Goal: Task Accomplishment & Management: Use online tool/utility

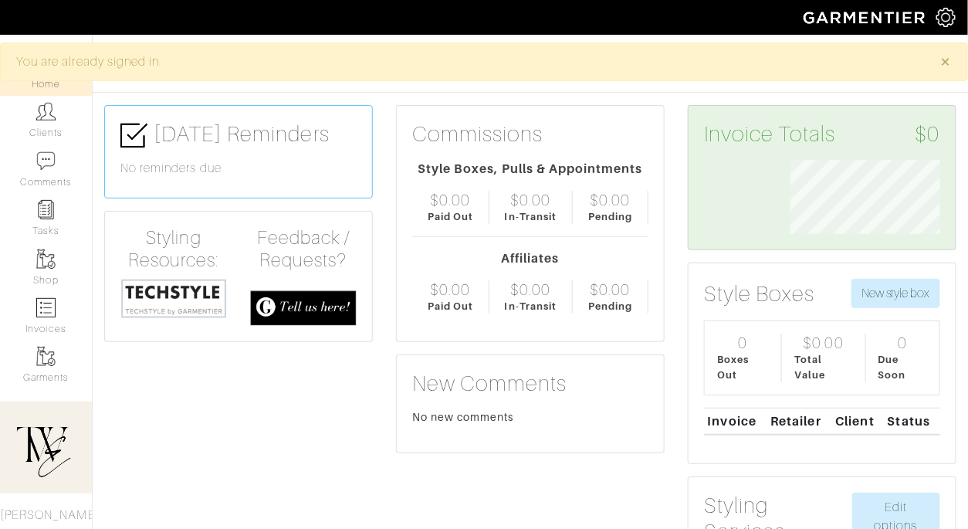
scroll to position [75, 173]
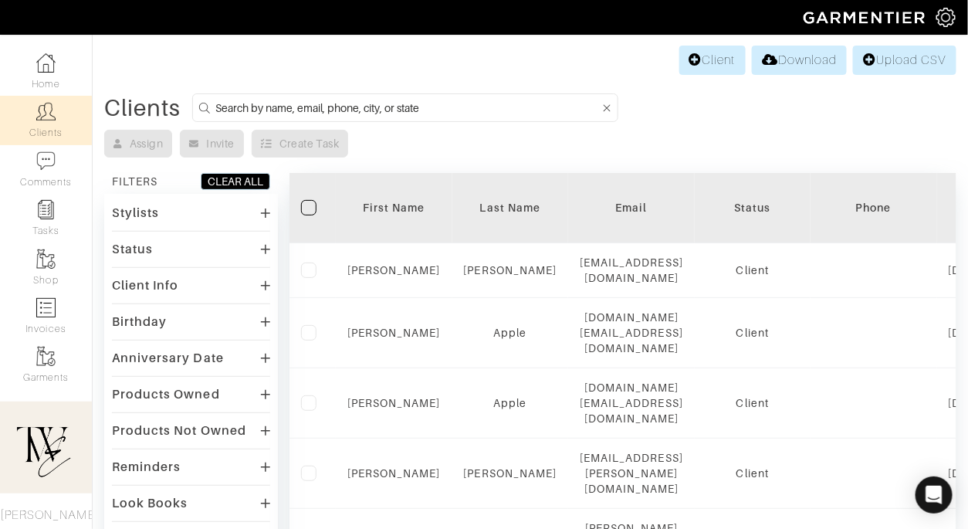
click at [391, 207] on div "First Name" at bounding box center [393, 207] width 93 height 15
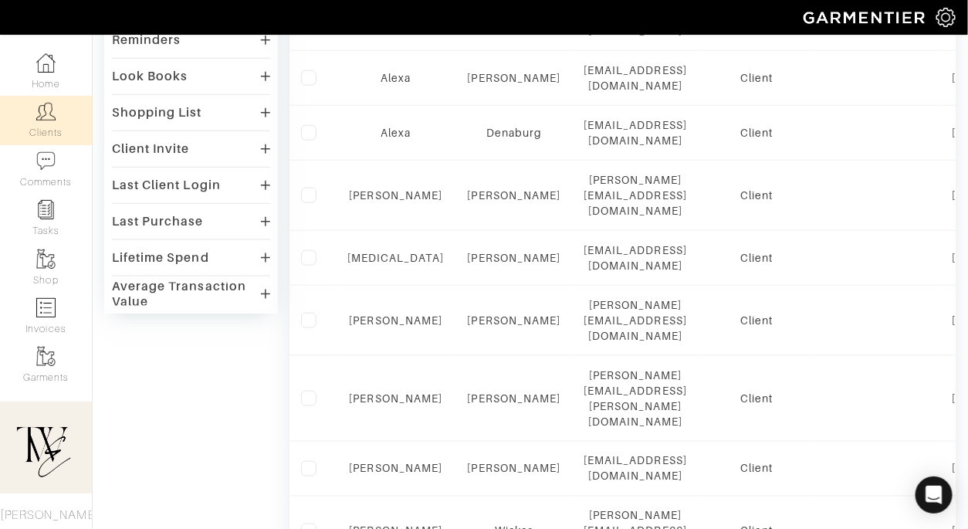
scroll to position [560, 0]
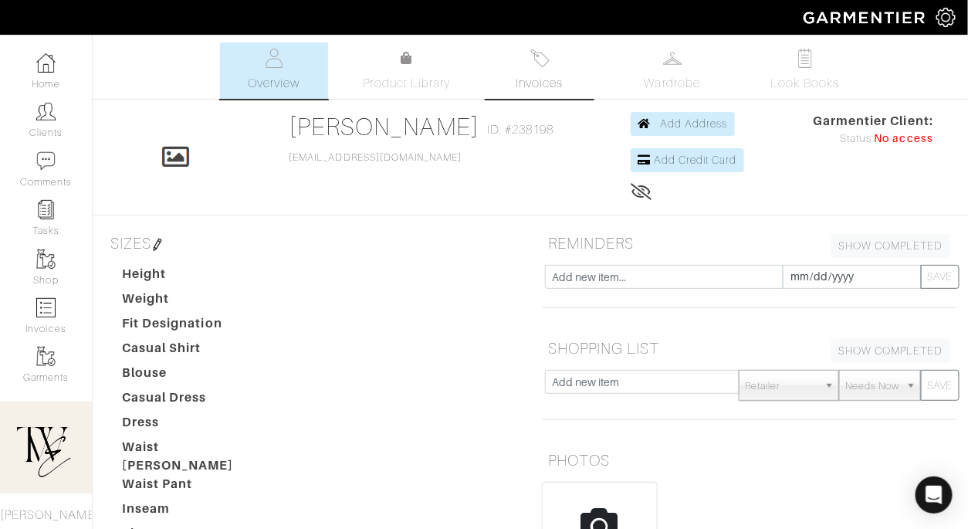
click at [498, 96] on link "Invoices" at bounding box center [539, 70] width 108 height 56
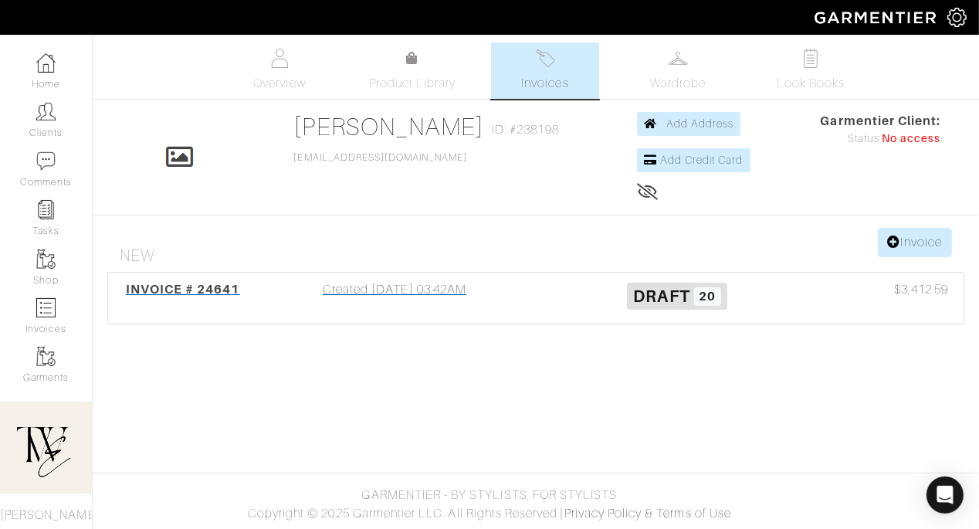
click at [245, 285] on div "INVOICE # 24641" at bounding box center [182, 298] width 141 height 36
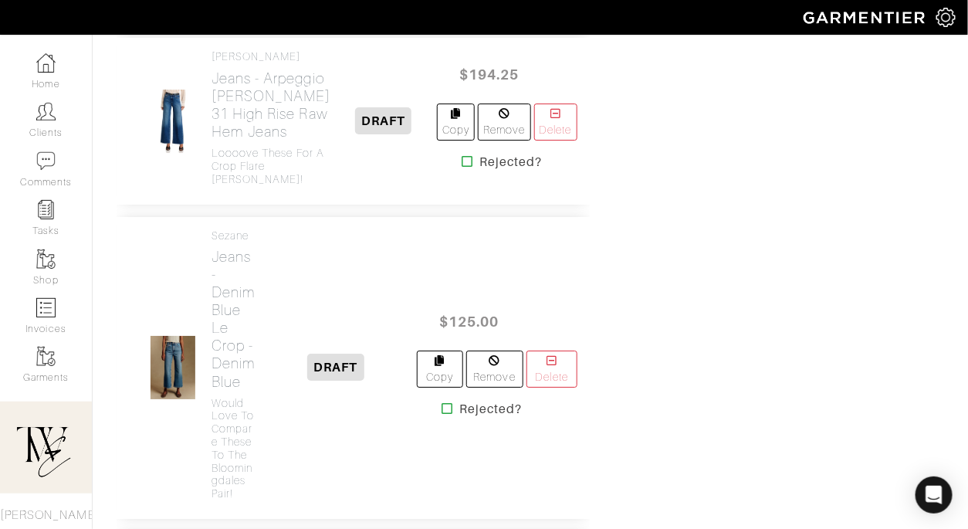
scroll to position [1404, 0]
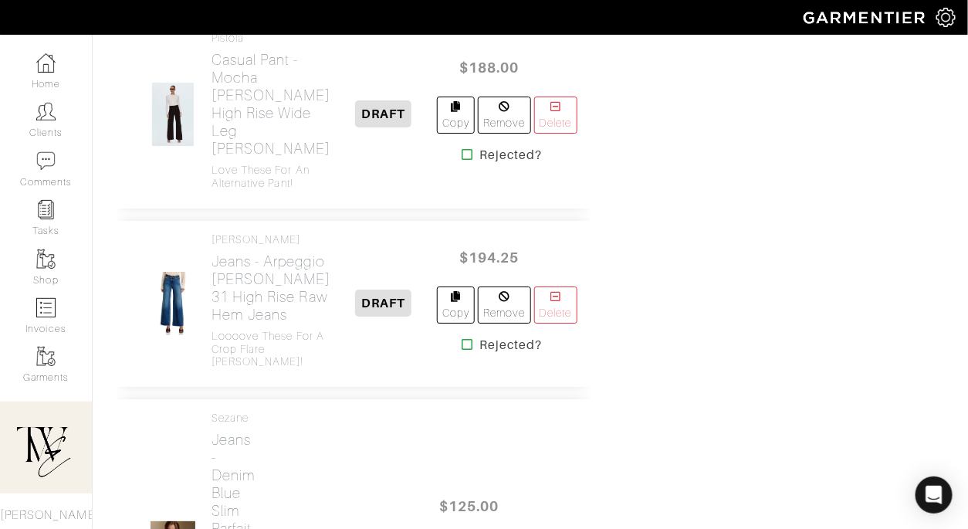
scroll to position [1466, 0]
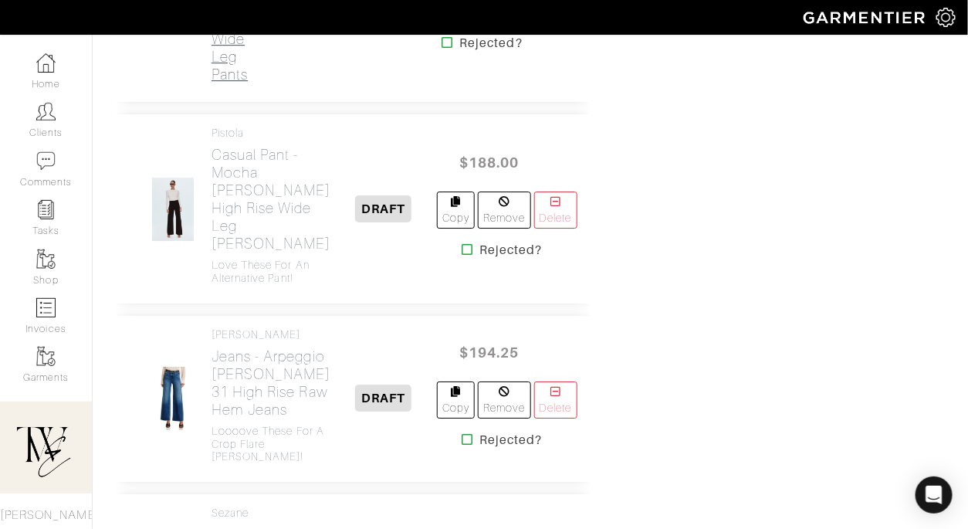
click at [240, 83] on h2 "Casual Pant - Olio Demi Wide Leg Pants" at bounding box center [233, 21] width 45 height 124
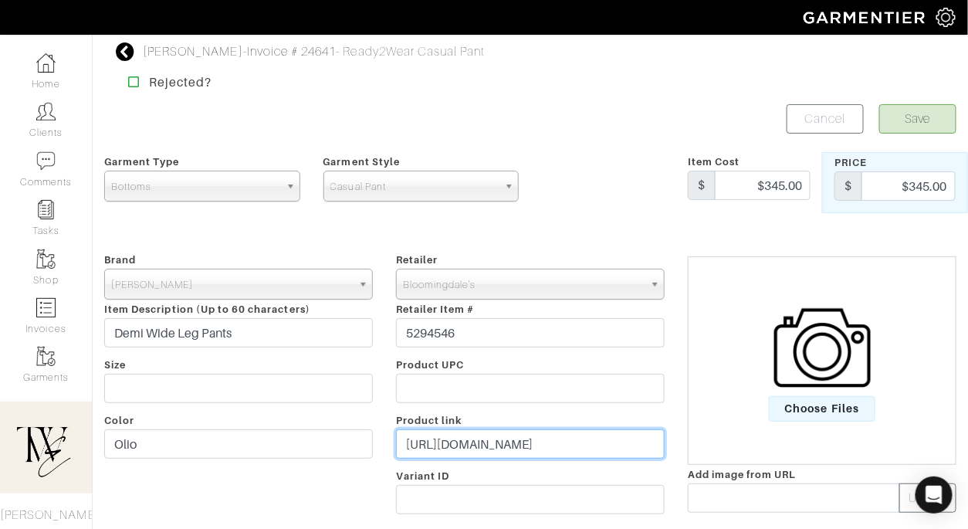
click at [499, 445] on input "https://www.bloomingdales.com/shop/product/jenni-kayne-demi-wide-leg-pants?ID=5…" at bounding box center [530, 443] width 269 height 29
paste input "go.shopmy.us/p-26194309"
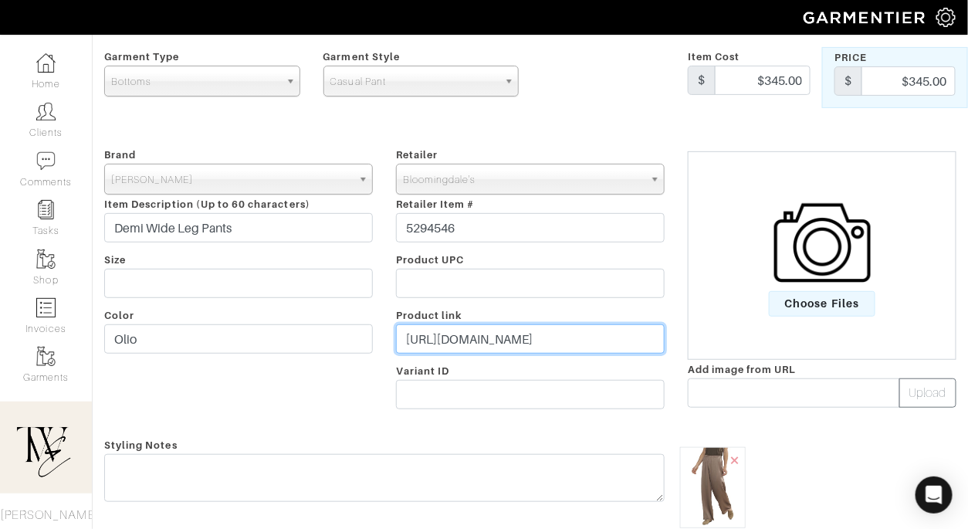
scroll to position [270, 0]
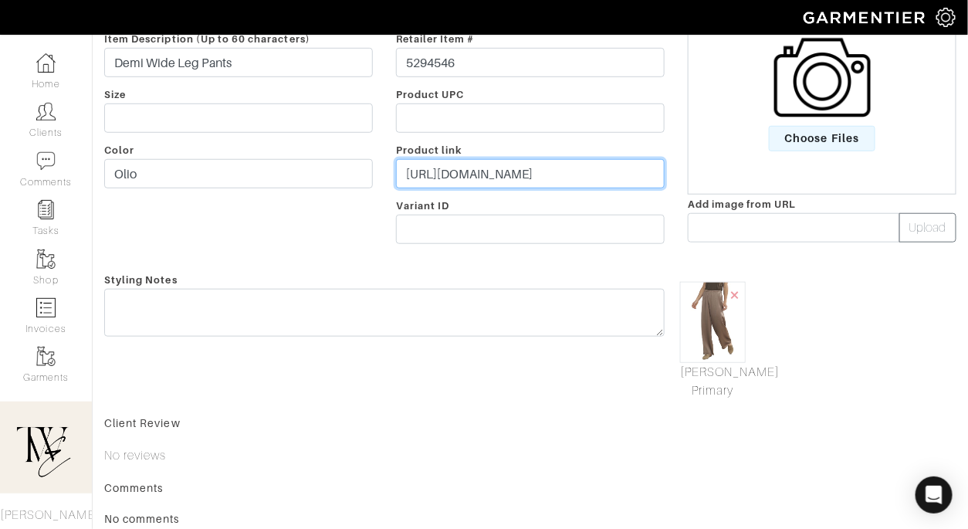
type input "https://go.shopmy.us/p-26194309"
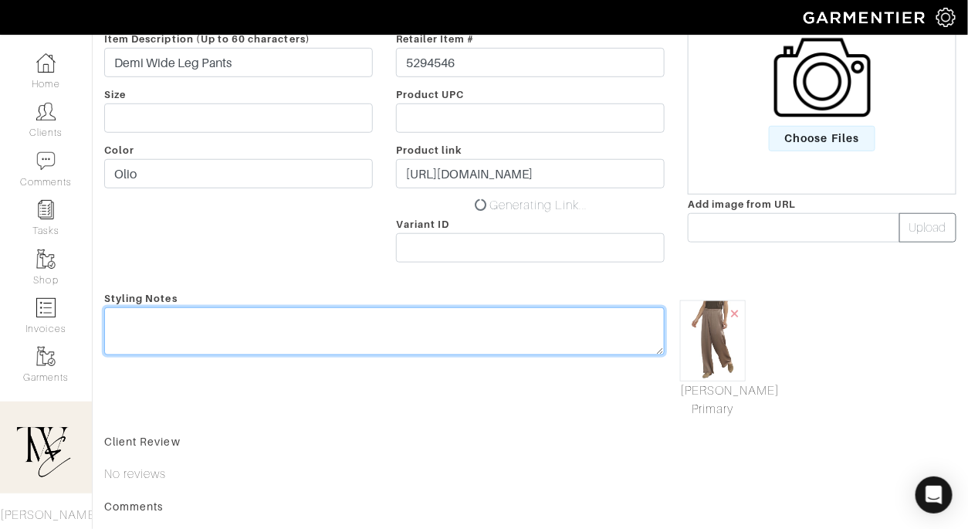
click at [340, 316] on textarea at bounding box center [384, 331] width 560 height 48
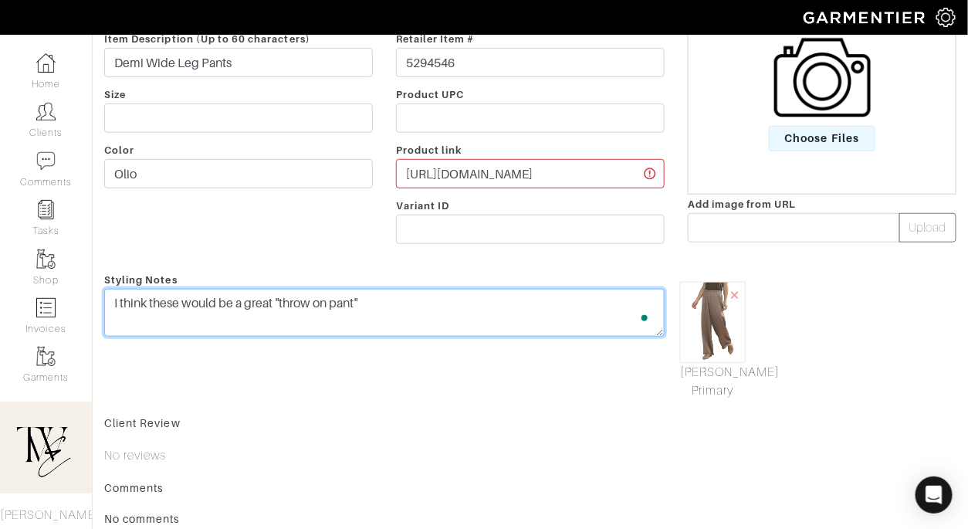
scroll to position [0, 0]
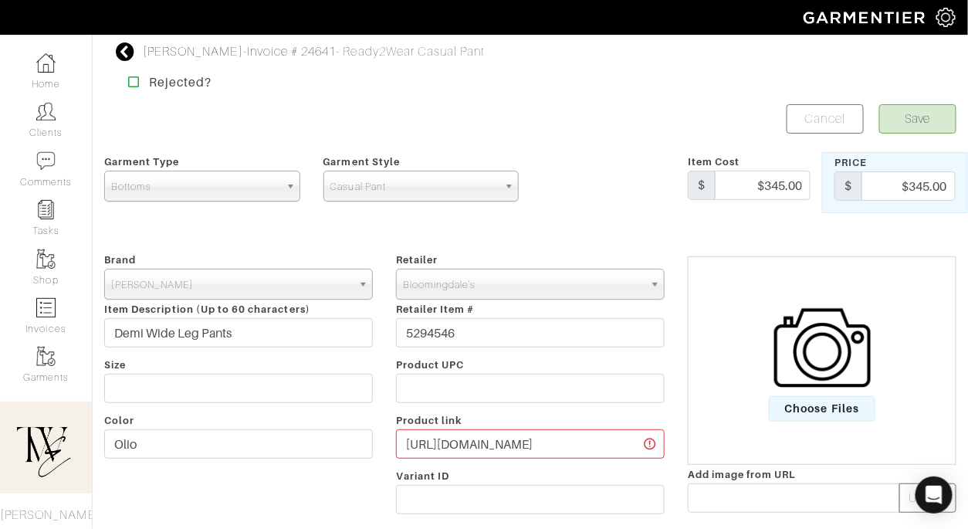
type textarea "I think these would be a great "throw on pant""
click at [899, 127] on button "Save" at bounding box center [917, 118] width 77 height 29
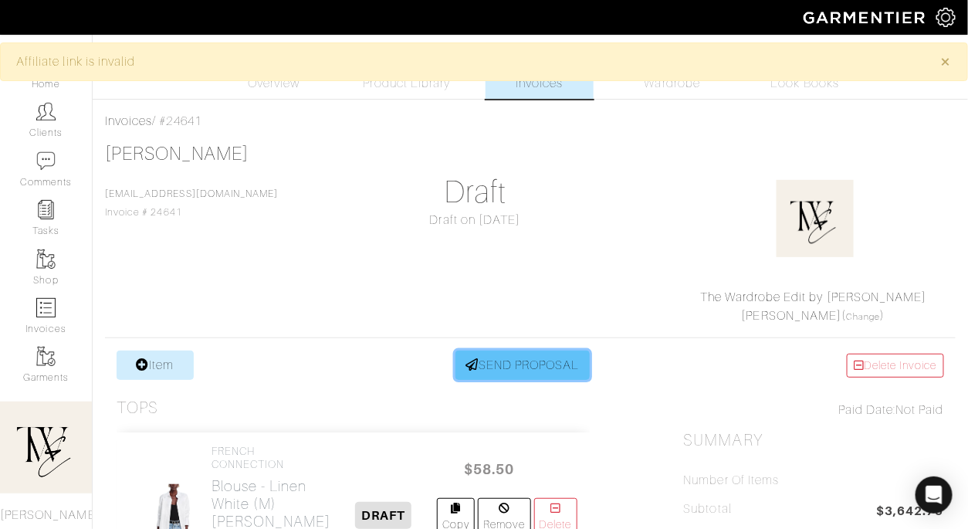
click at [546, 364] on link "SEND PROPOSAL" at bounding box center [522, 364] width 134 height 29
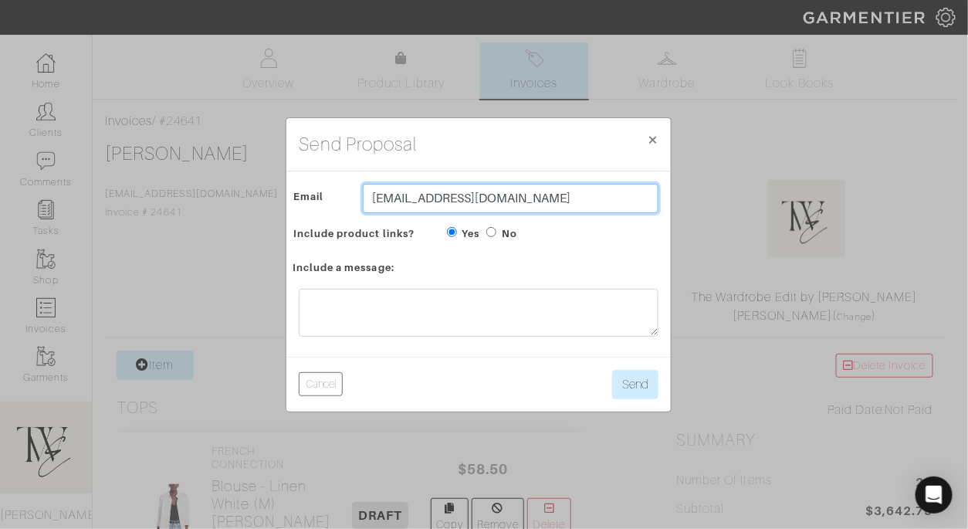
click at [448, 205] on input "[EMAIL_ADDRESS][DOMAIN_NAME]" at bounding box center [511, 198] width 296 height 29
type input "twebyregan@gmail.com"
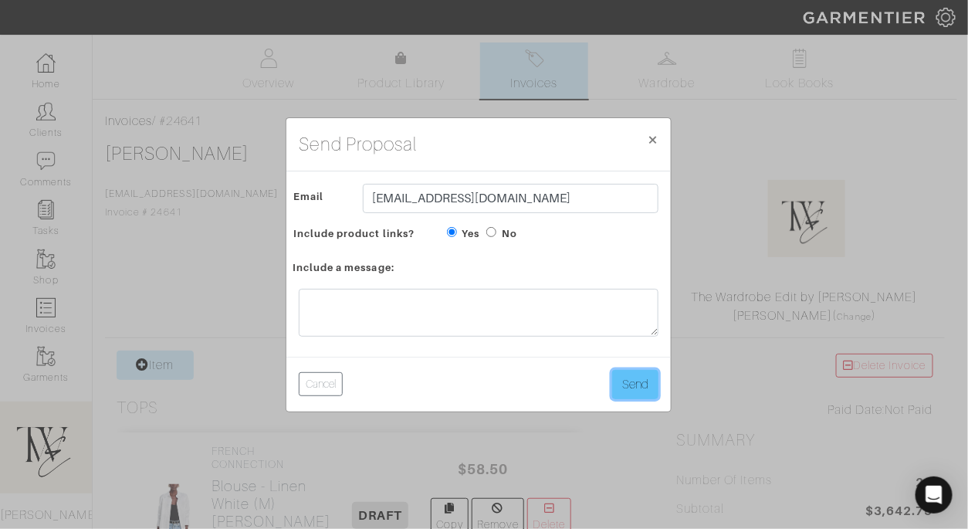
click at [633, 381] on button "Send" at bounding box center [635, 384] width 46 height 29
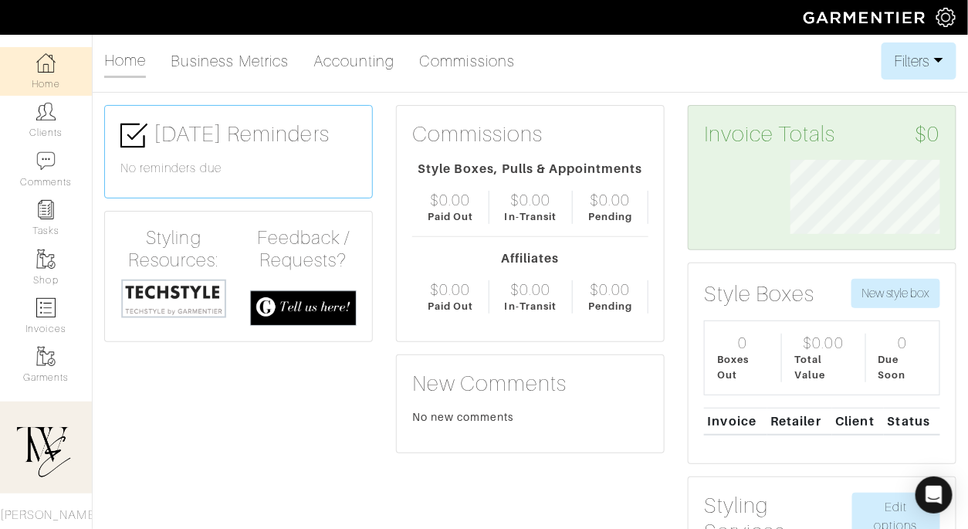
scroll to position [75, 173]
click at [55, 113] on link "Clients" at bounding box center [46, 120] width 92 height 49
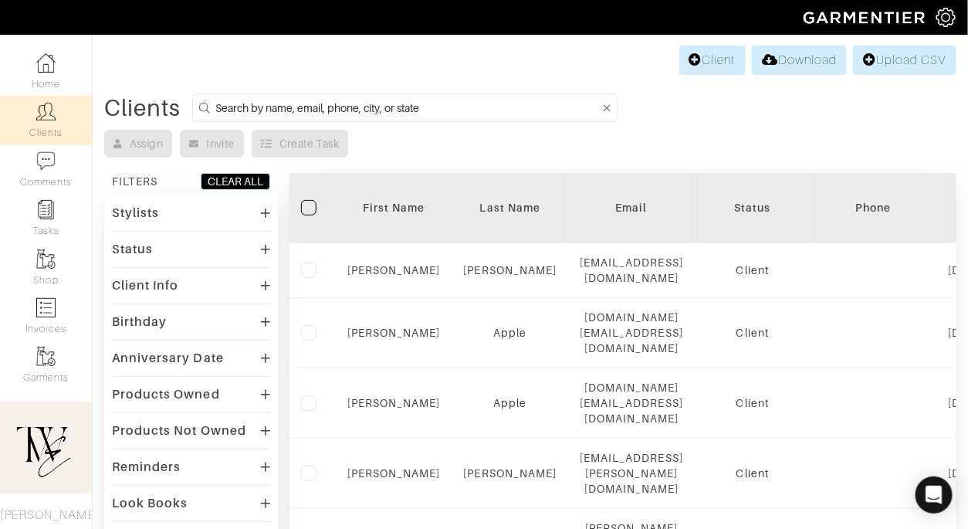
click at [383, 218] on th "First Name" at bounding box center [394, 208] width 117 height 70
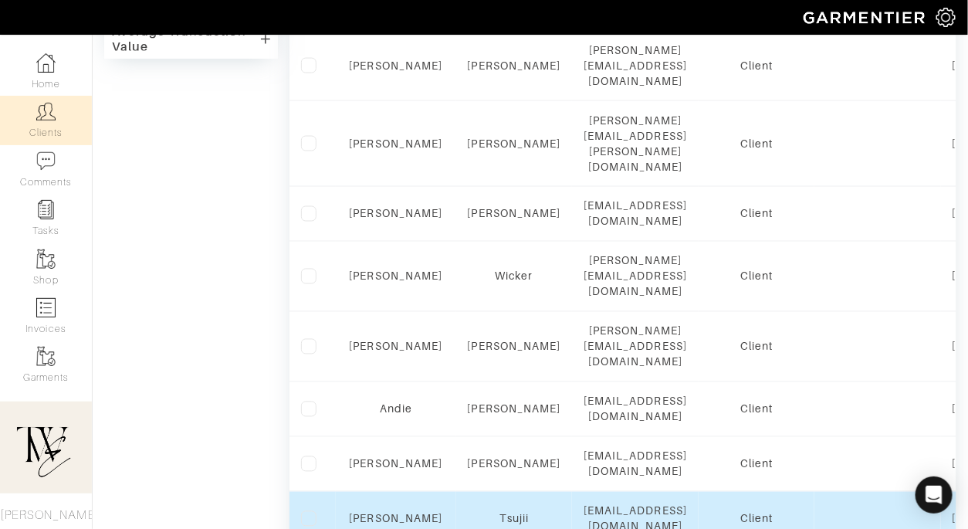
scroll to position [679, 0]
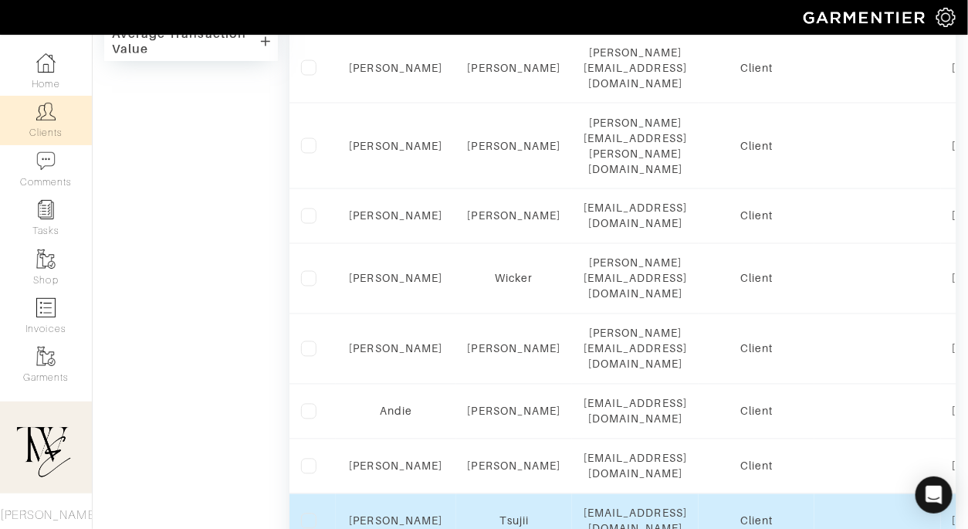
click at [396, 494] on td "Aya" at bounding box center [396, 521] width 120 height 55
click at [396, 515] on link "Aya" at bounding box center [396, 521] width 93 height 12
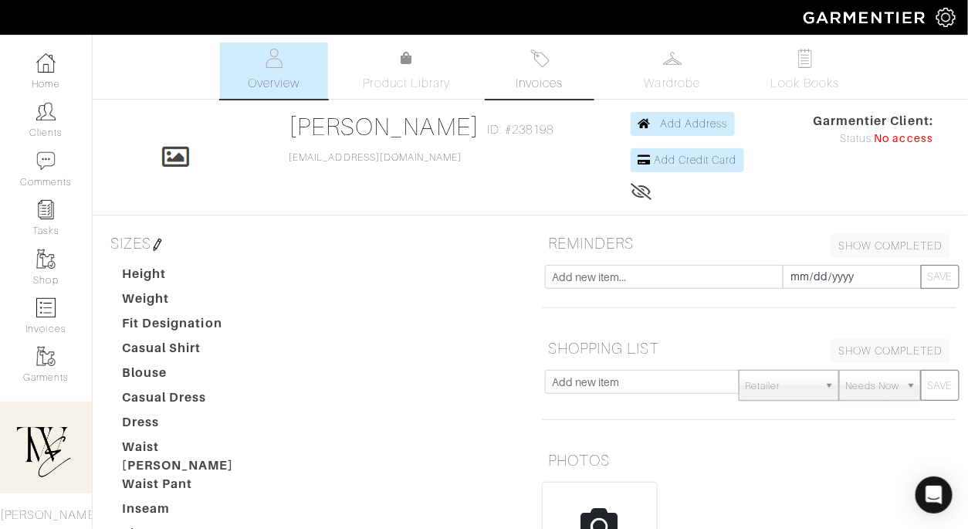
click at [536, 74] on span "Invoices" at bounding box center [539, 83] width 47 height 19
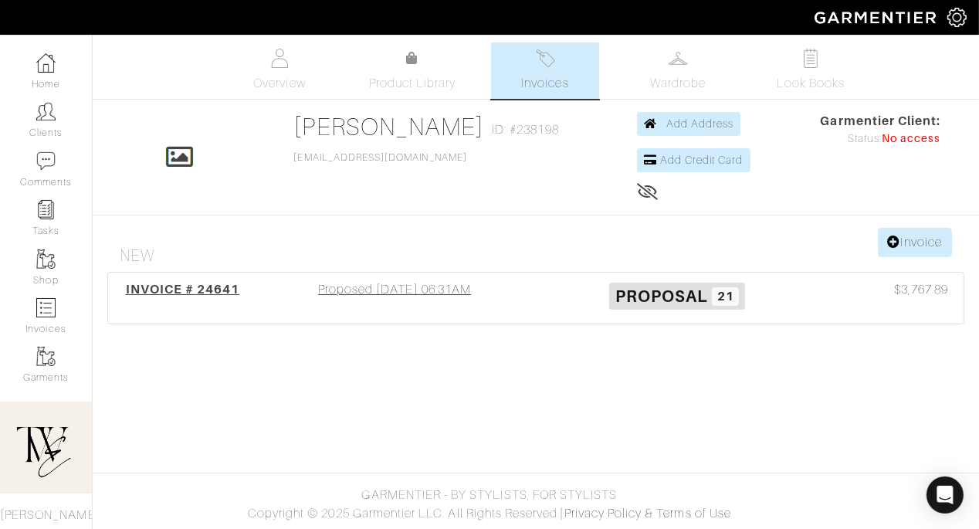
click at [226, 292] on span "INVOICE # 24641" at bounding box center [183, 289] width 114 height 15
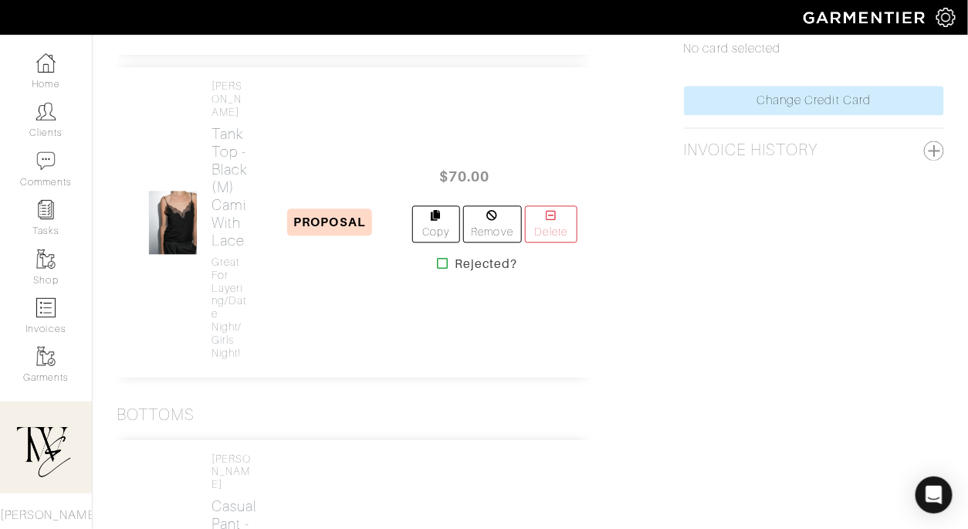
scroll to position [966, 0]
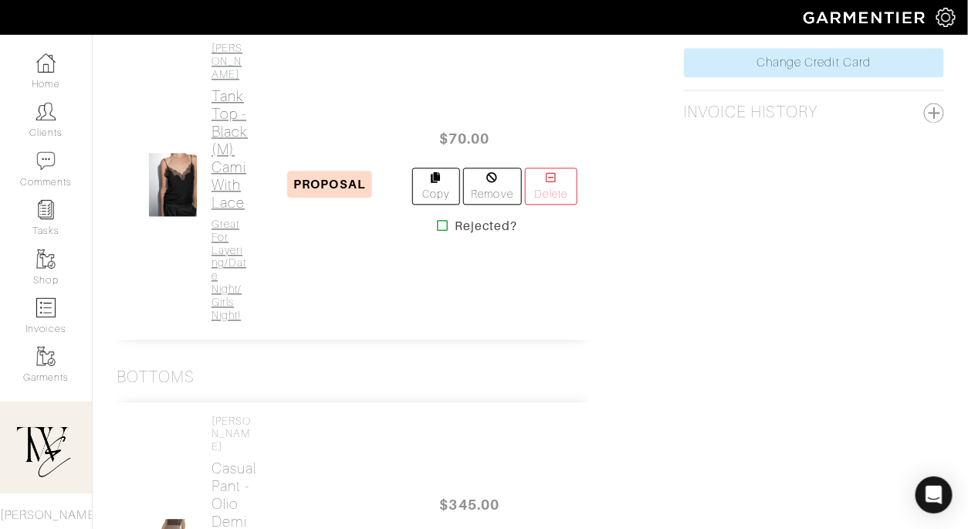
click at [226, 211] on h2 "Tank Top - Black (M) Cami with Lace" at bounding box center [229, 149] width 36 height 124
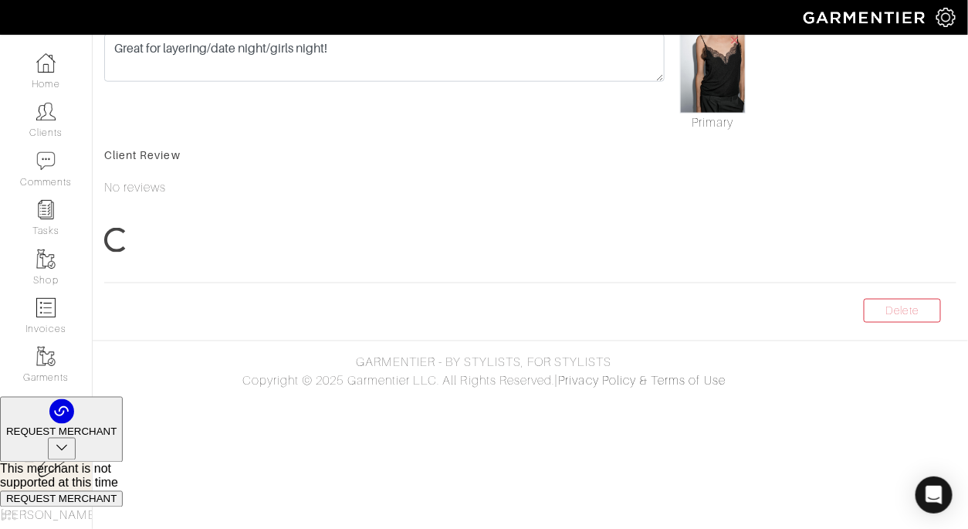
scroll to position [154, 0]
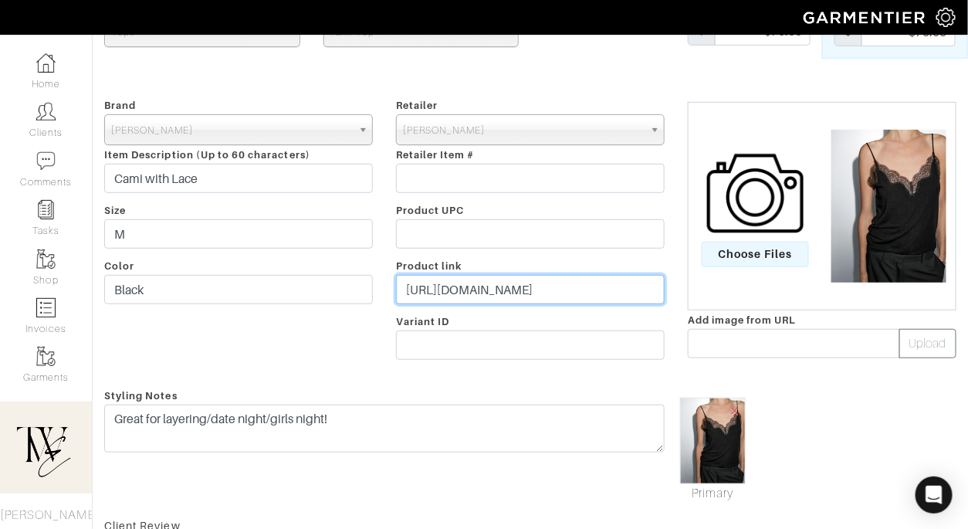
click at [495, 293] on input "https://go.shopmy.us/p-26105450" at bounding box center [530, 289] width 269 height 29
paste input "288276"
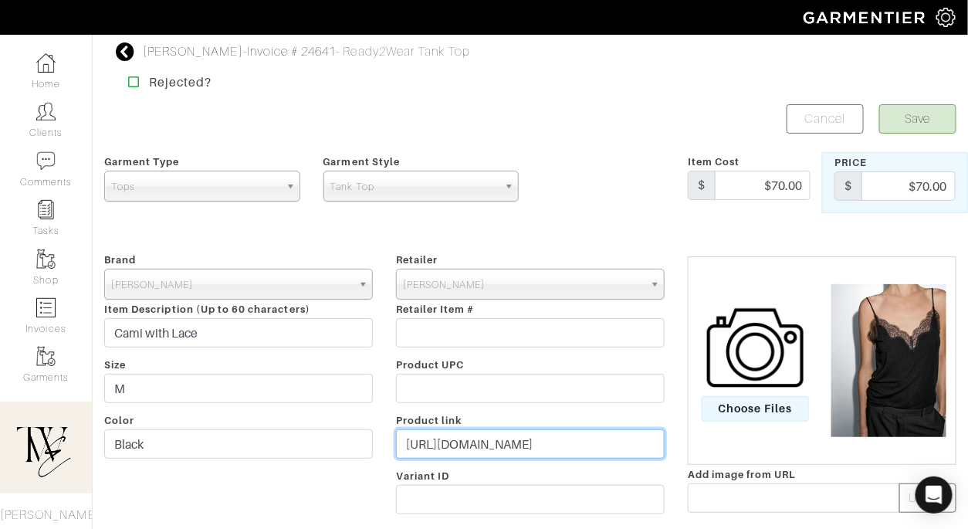
type input "https://go.shopmy.us/p-26288276"
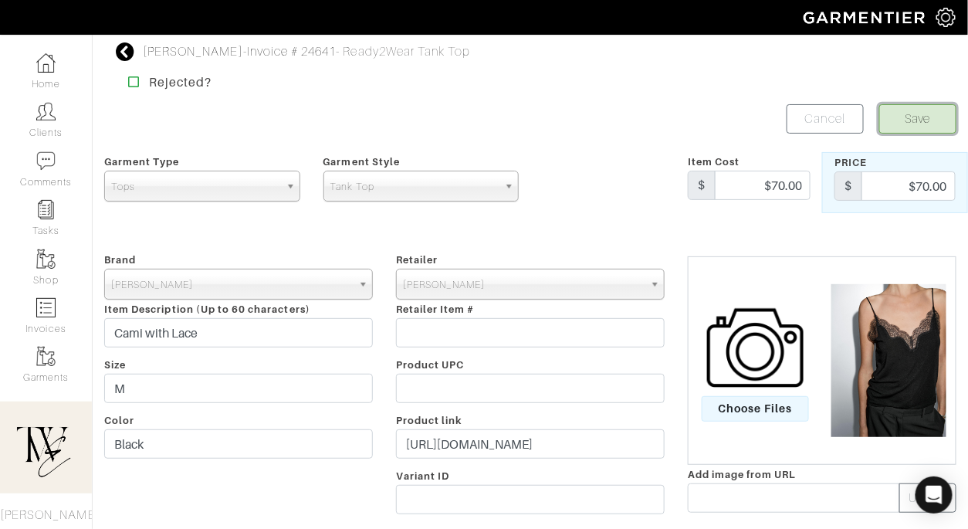
click at [912, 132] on button "Save" at bounding box center [917, 118] width 77 height 29
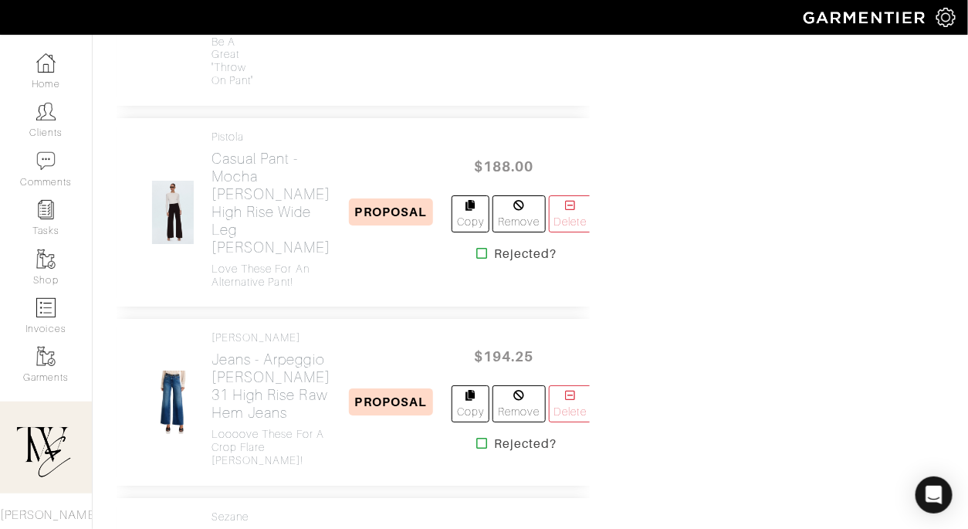
scroll to position [1415, 0]
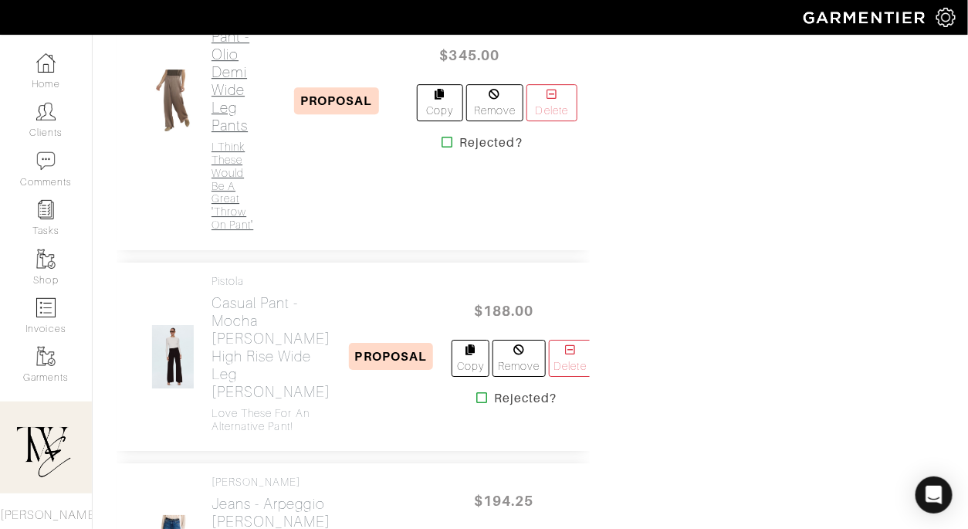
click at [221, 134] on h2 "Casual Pant - Olio Demi Wide Leg Pants" at bounding box center [233, 72] width 45 height 124
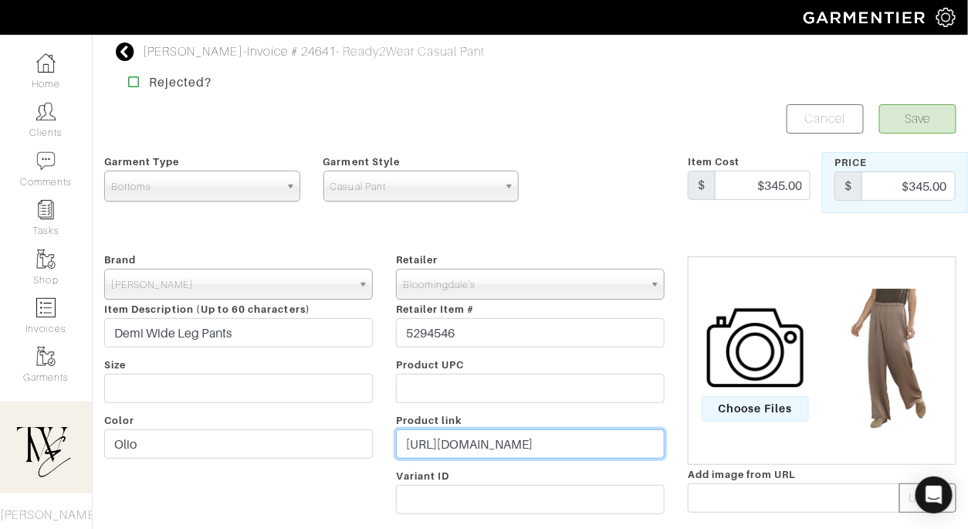
click at [462, 437] on input "[URL][DOMAIN_NAME]" at bounding box center [530, 443] width 269 height 29
paste input "288283"
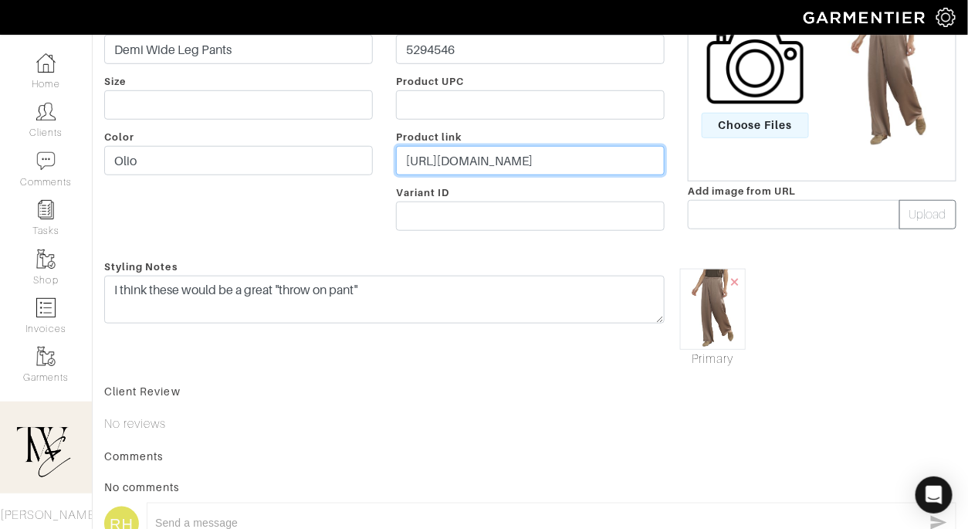
type input "[URL][DOMAIN_NAME]"
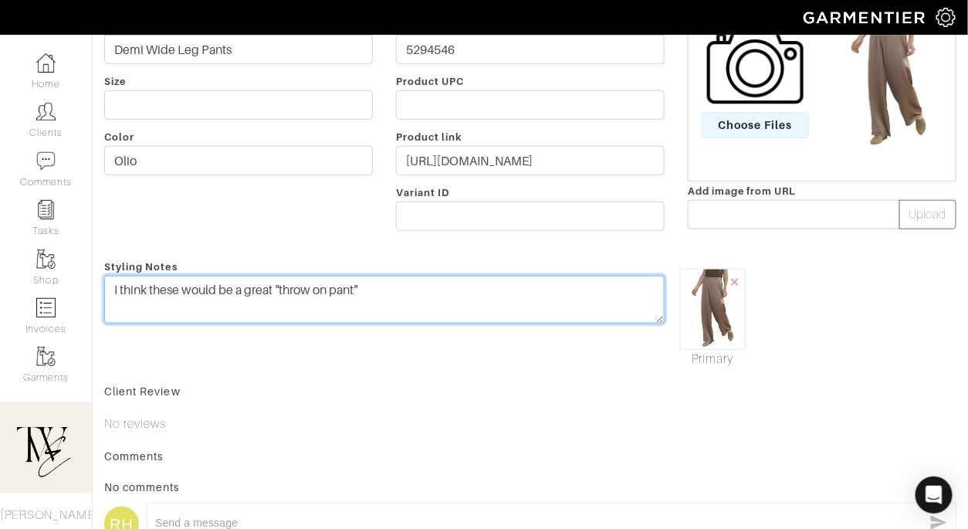
click at [446, 306] on textarea "I think these would be a great "throw on pant"" at bounding box center [384, 300] width 560 height 48
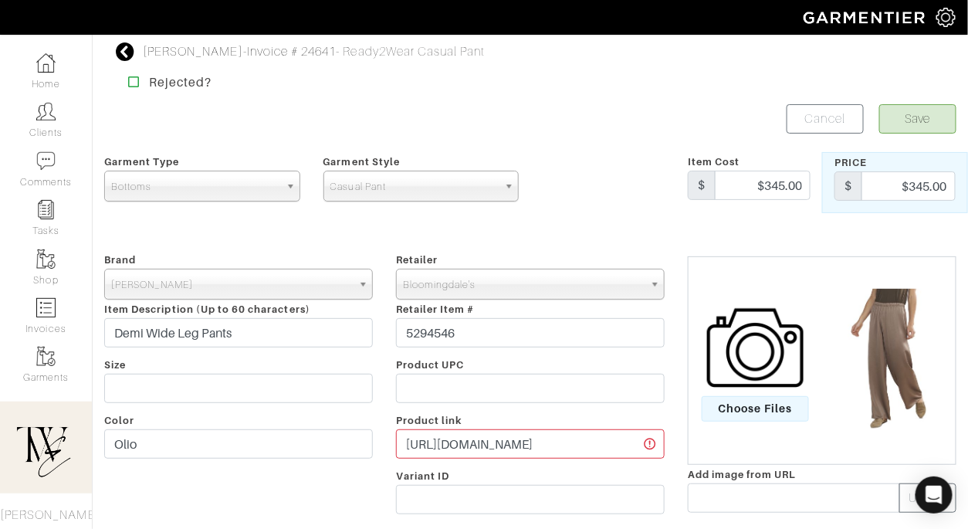
type textarea "I think these would be a great "throw on pant" but also can dress up and down!"
click at [906, 115] on button "Save" at bounding box center [917, 118] width 77 height 29
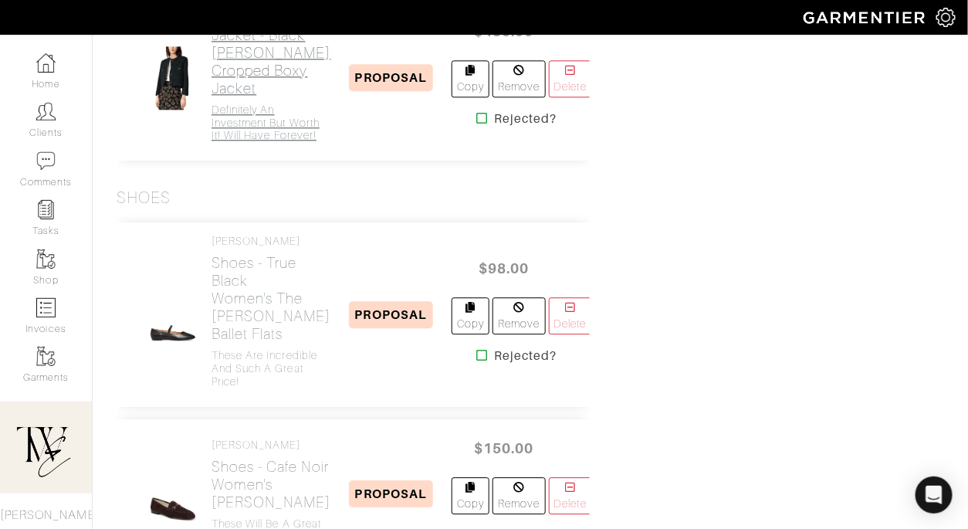
scroll to position [4412, 0]
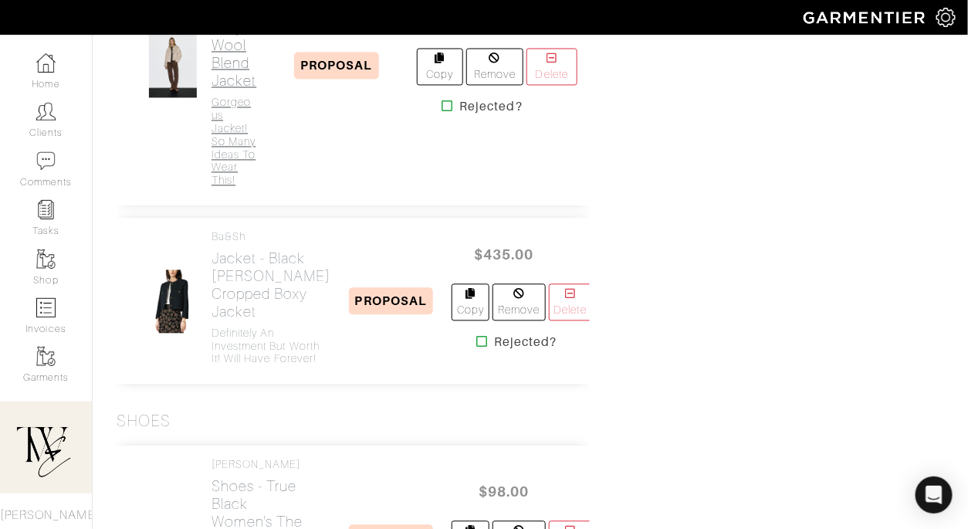
click at [225, 90] on h2 "Jacket - Pearl Grey Wool Blend Jacket" at bounding box center [233, 37] width 45 height 107
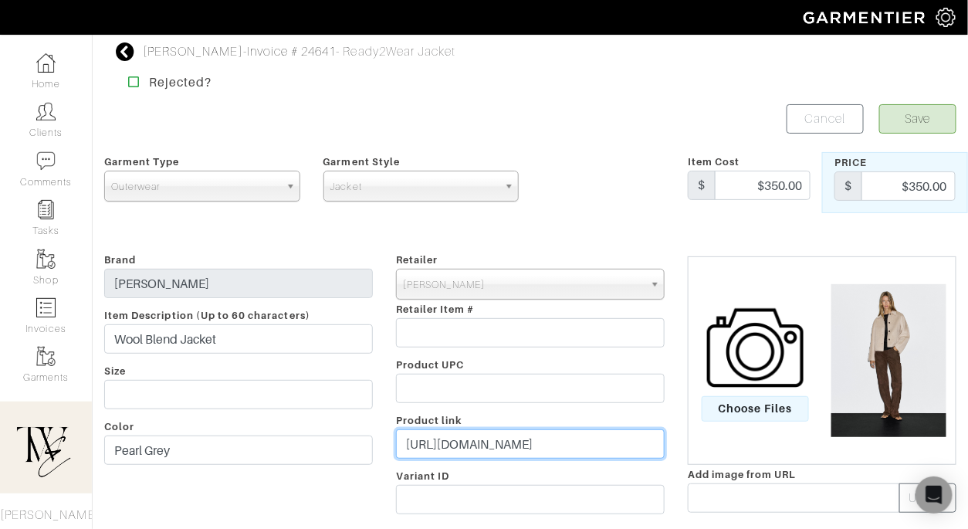
click at [492, 433] on input "https://go.shopmy.us/p-25920852" at bounding box center [530, 443] width 269 height 29
paste input "6288301"
type input "https://go.shopmy.us/p-26288301"
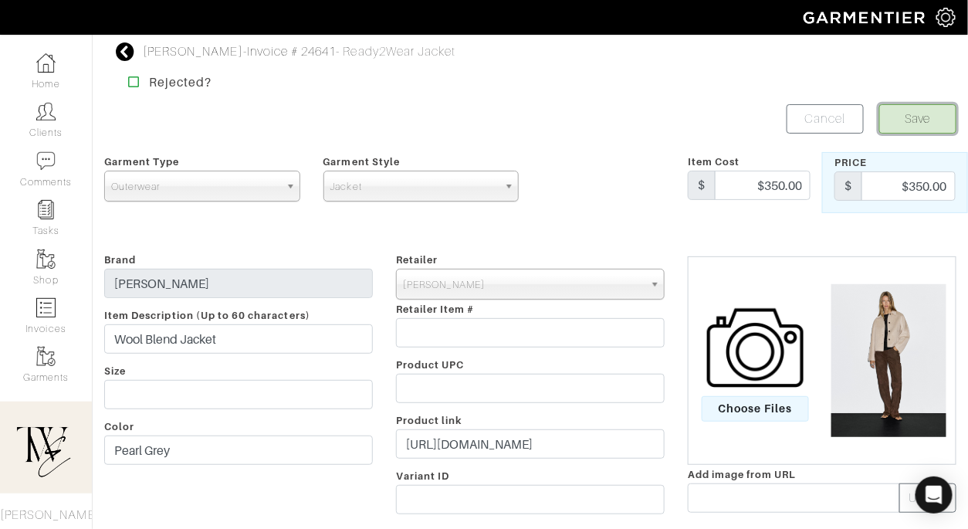
click at [895, 113] on button "Save" at bounding box center [917, 118] width 77 height 29
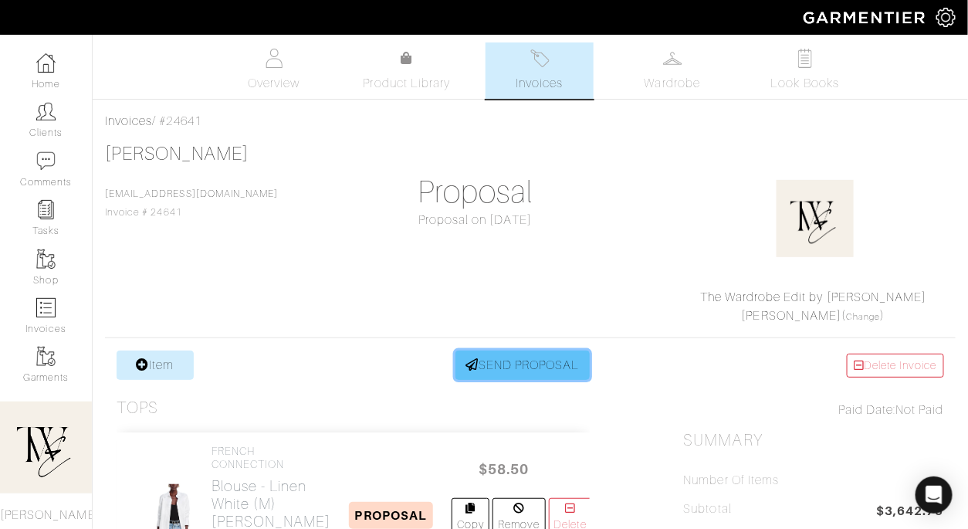
click at [505, 374] on link "SEND PROPOSAL" at bounding box center [522, 364] width 134 height 29
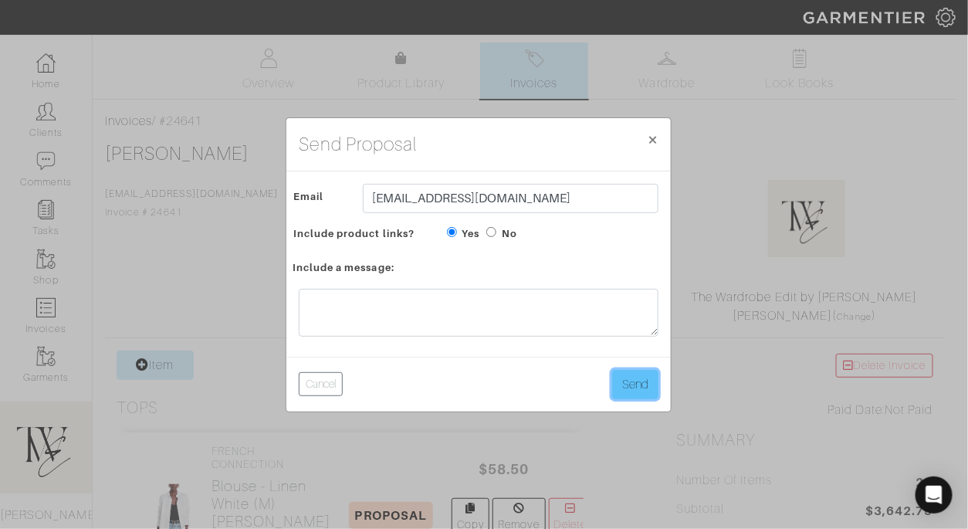
click at [619, 372] on button "Send" at bounding box center [635, 384] width 46 height 29
